Goal: Register for event/course

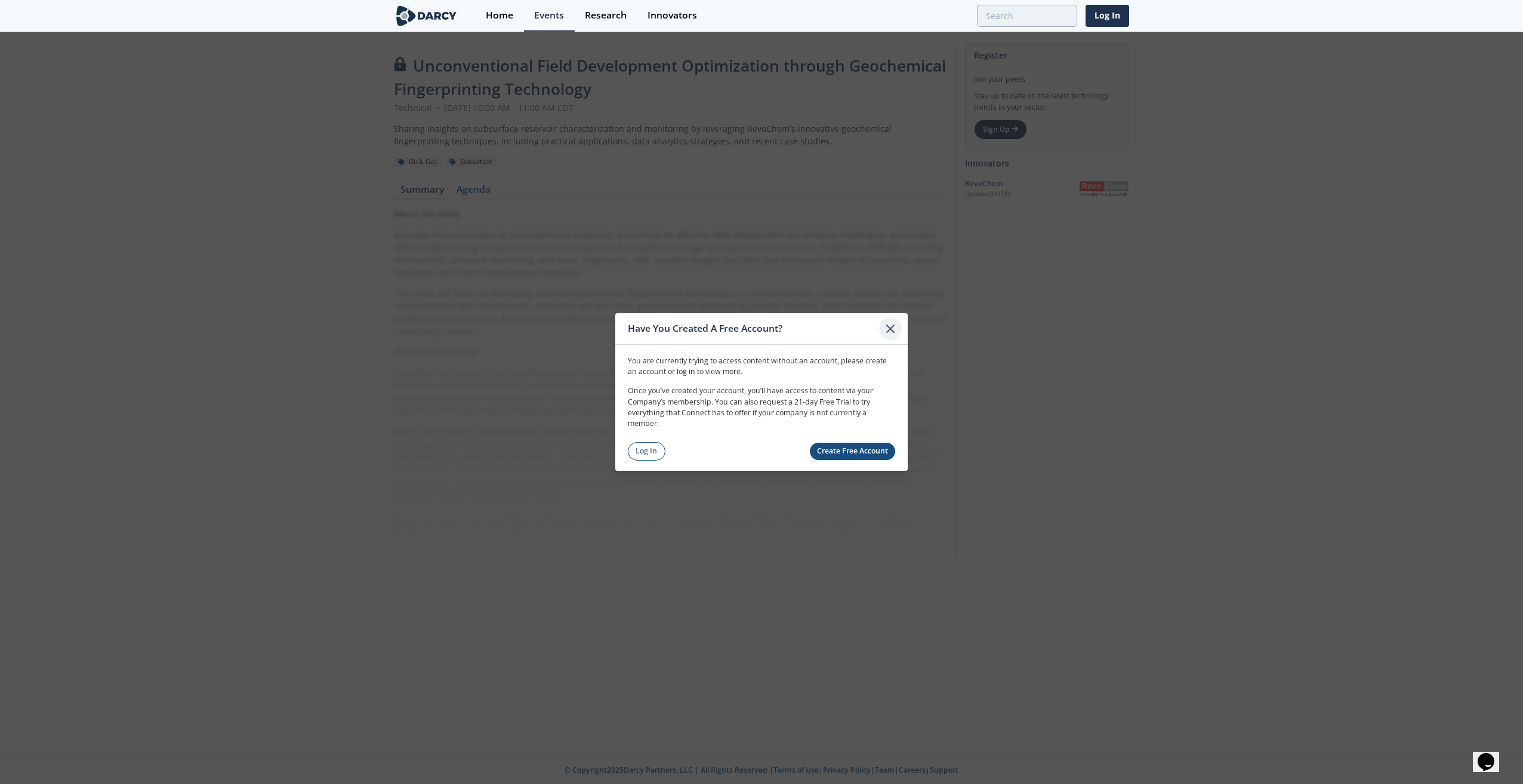
click at [896, 331] on icon at bounding box center [890, 328] width 14 height 14
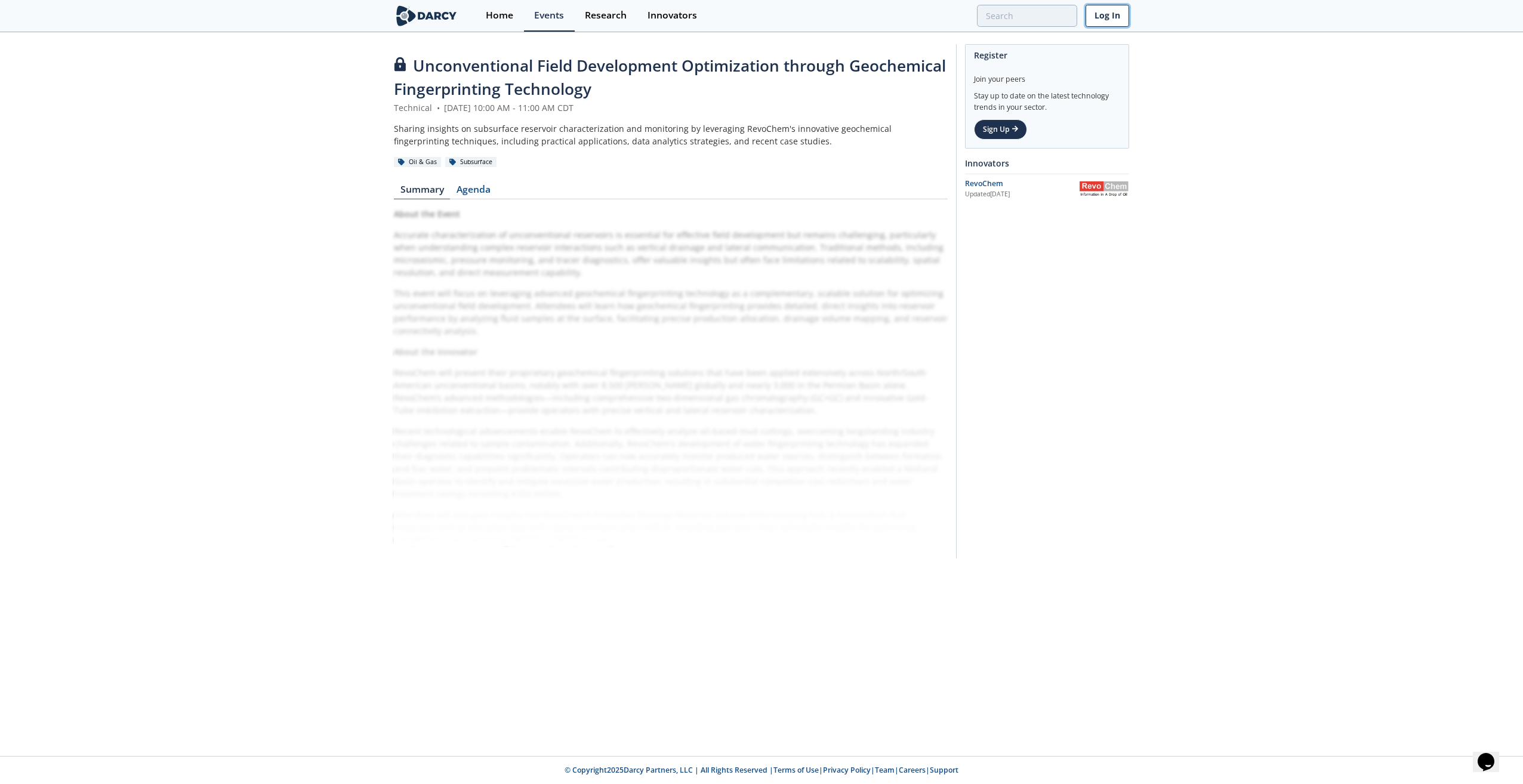
click at [1100, 16] on link "Log In" at bounding box center [1107, 16] width 44 height 22
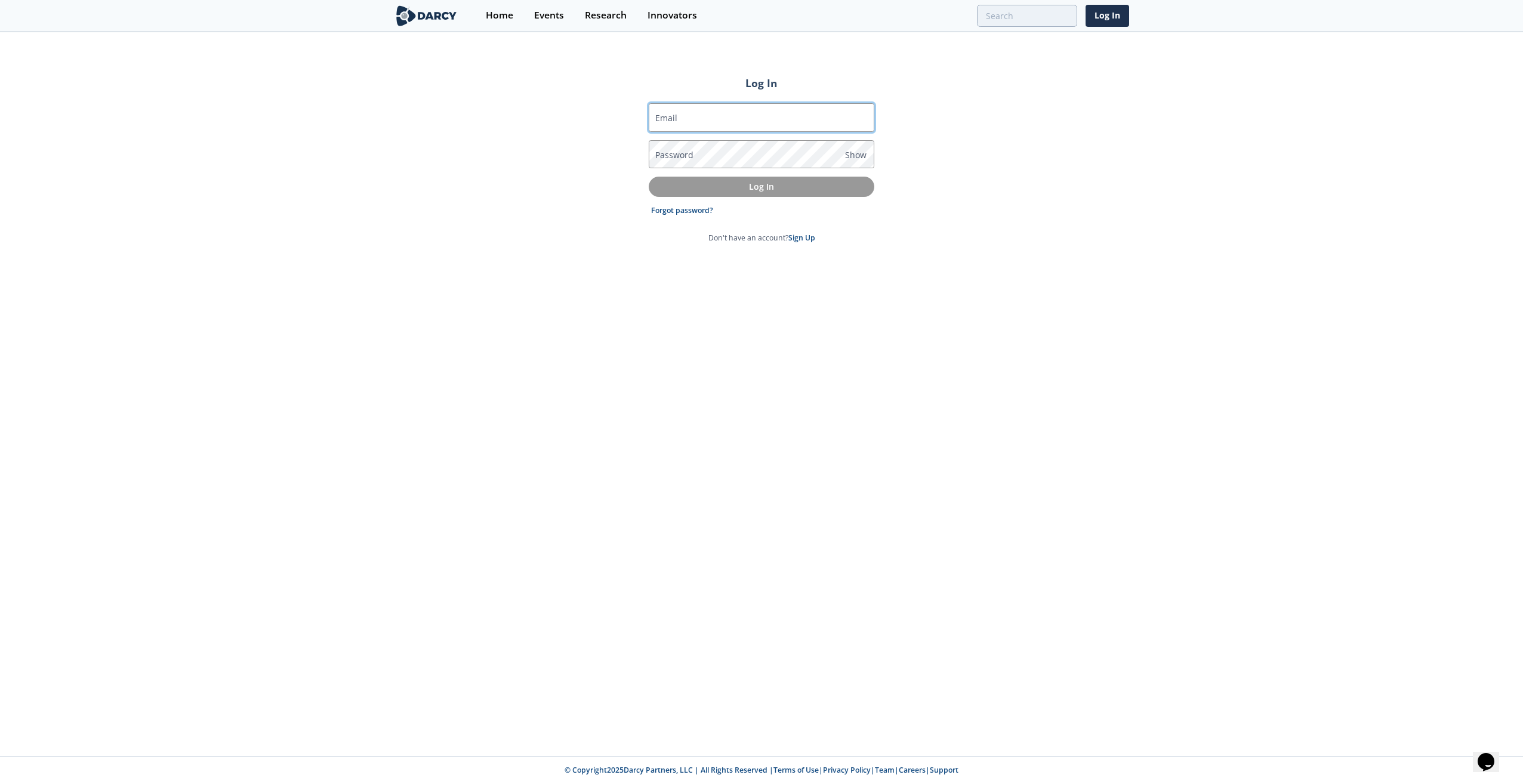
click at [705, 120] on input "Email" at bounding box center [761, 118] width 225 height 29
type input "[PERSON_NAME][EMAIL_ADDRESS][PERSON_NAME][DOMAIN_NAME]"
click at [766, 188] on p "Log In" at bounding box center [761, 186] width 209 height 12
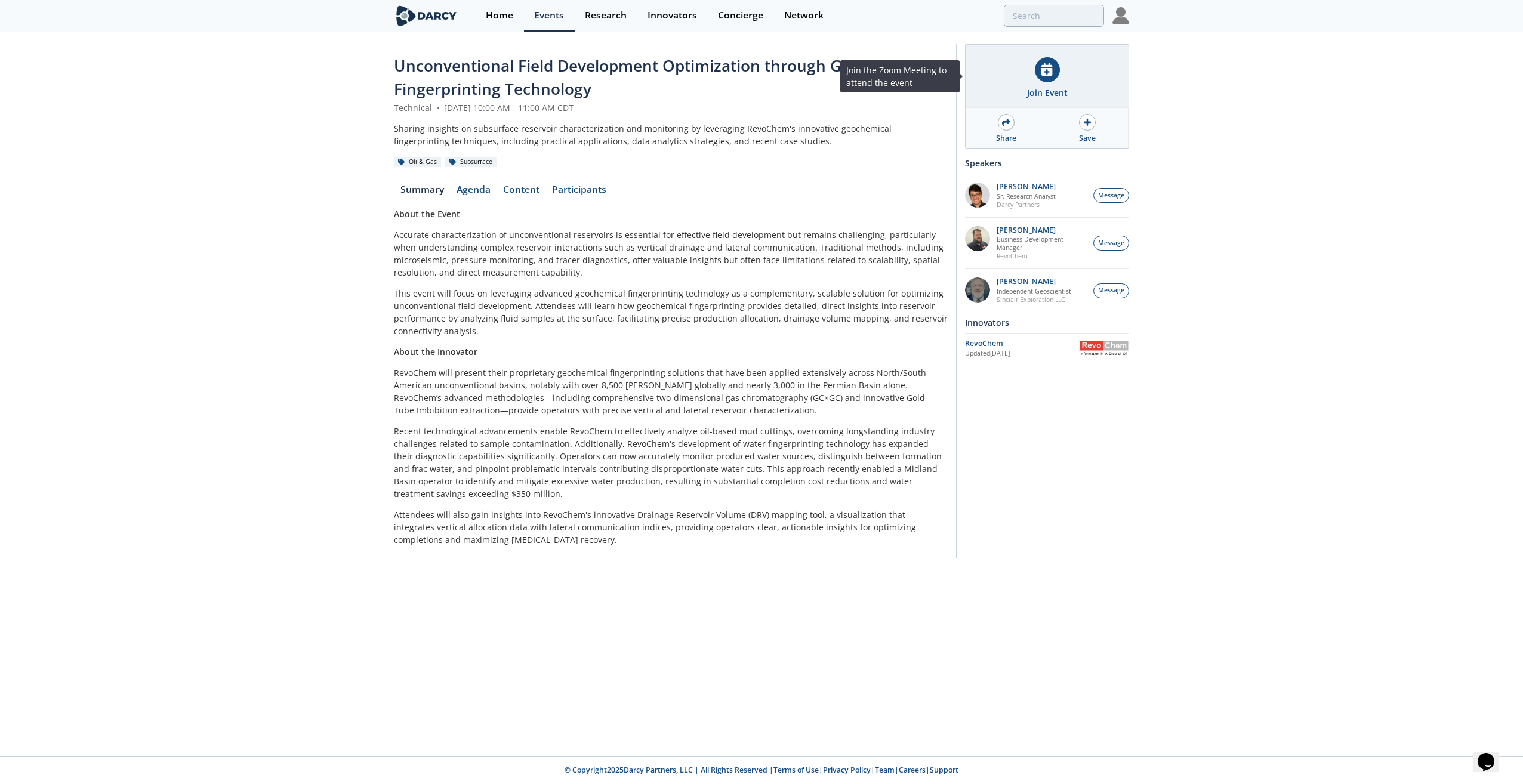
click at [1039, 86] on div "Join Event" at bounding box center [1047, 92] width 40 height 12
